Goal: Check status: Check status

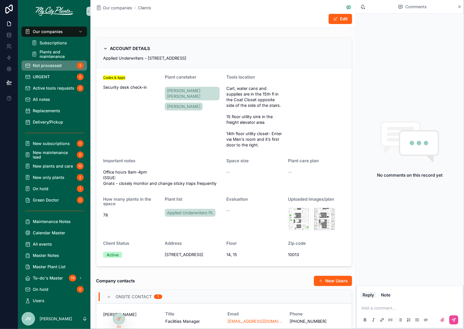
click at [42, 64] on span "Not processed" at bounding box center [47, 65] width 29 height 5
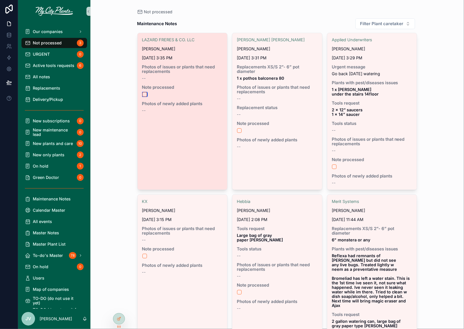
click at [144, 92] on button "scrollable content" at bounding box center [144, 94] width 5 height 5
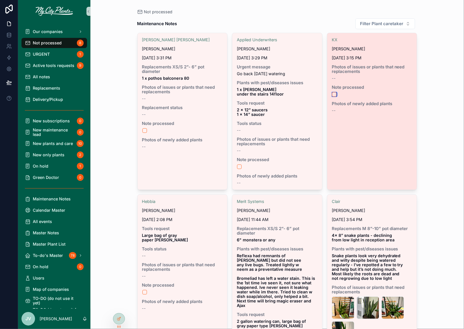
click at [335, 94] on button "scrollable content" at bounding box center [334, 94] width 5 height 5
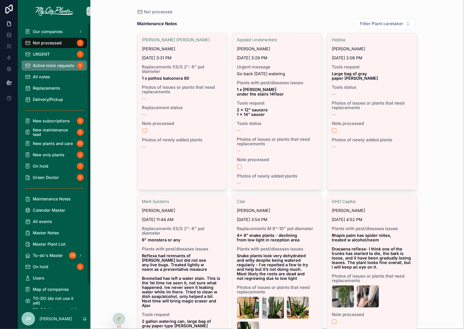
click at [44, 67] on span "Active tools requests" at bounding box center [54, 65] width 42 height 5
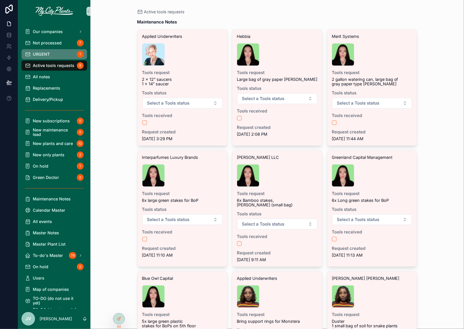
click at [43, 56] on div "URGENT 1" at bounding box center [54, 54] width 59 height 9
